Goal: Find specific page/section: Find specific page/section

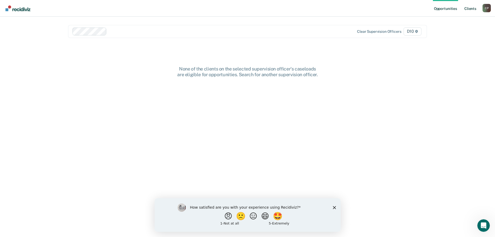
click at [468, 10] on link "Client s" at bounding box center [470, 8] width 14 height 17
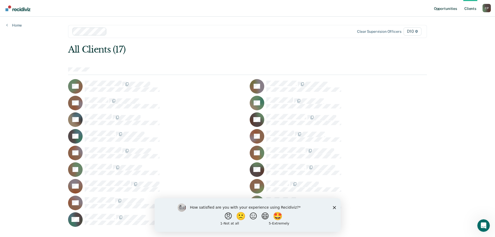
click at [442, 10] on link "Opportunities" at bounding box center [445, 8] width 25 height 17
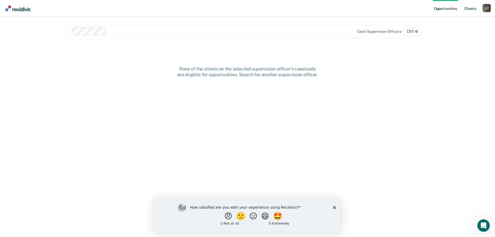
click at [471, 7] on link "Client s" at bounding box center [470, 8] width 14 height 17
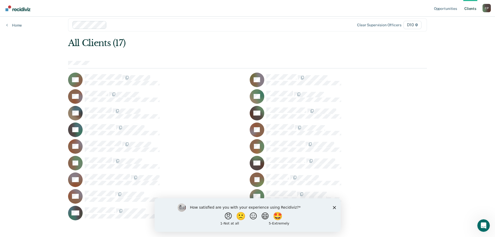
scroll to position [10, 0]
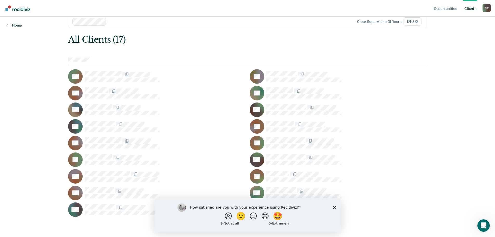
click at [17, 24] on link "Home" at bounding box center [14, 25] width 16 height 5
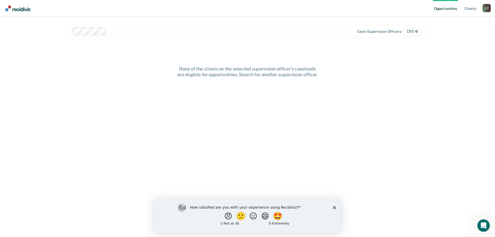
click at [335, 207] on icon "Close survey" at bounding box center [334, 207] width 3 height 3
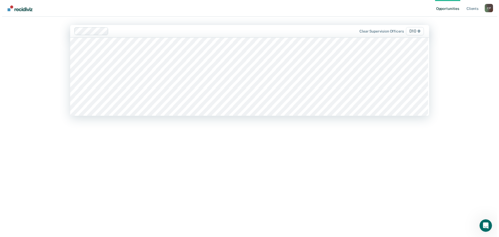
scroll to position [493, 0]
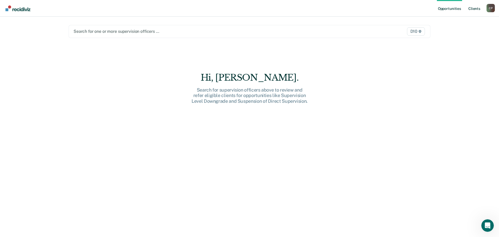
click at [474, 11] on link "Client s" at bounding box center [474, 8] width 14 height 17
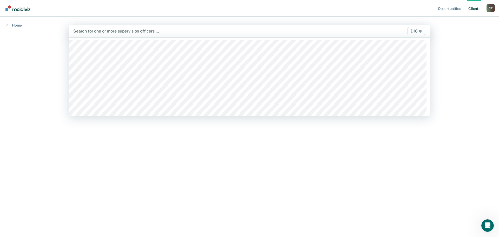
click at [150, 28] on div at bounding box center [196, 31] width 246 height 6
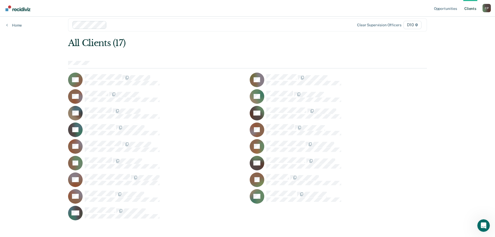
scroll to position [10, 0]
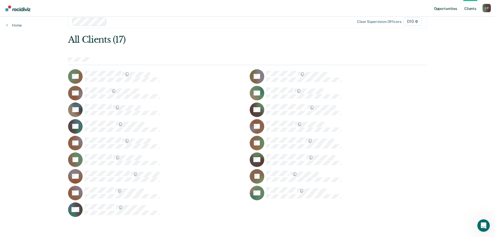
click at [445, 10] on link "Opportunities" at bounding box center [445, 8] width 25 height 17
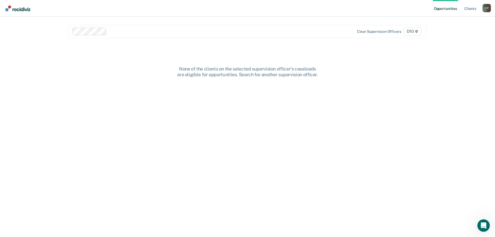
click at [21, 6] on img "Go to Recidiviz Home" at bounding box center [17, 8] width 25 height 6
